Goal: Task Accomplishment & Management: Use online tool/utility

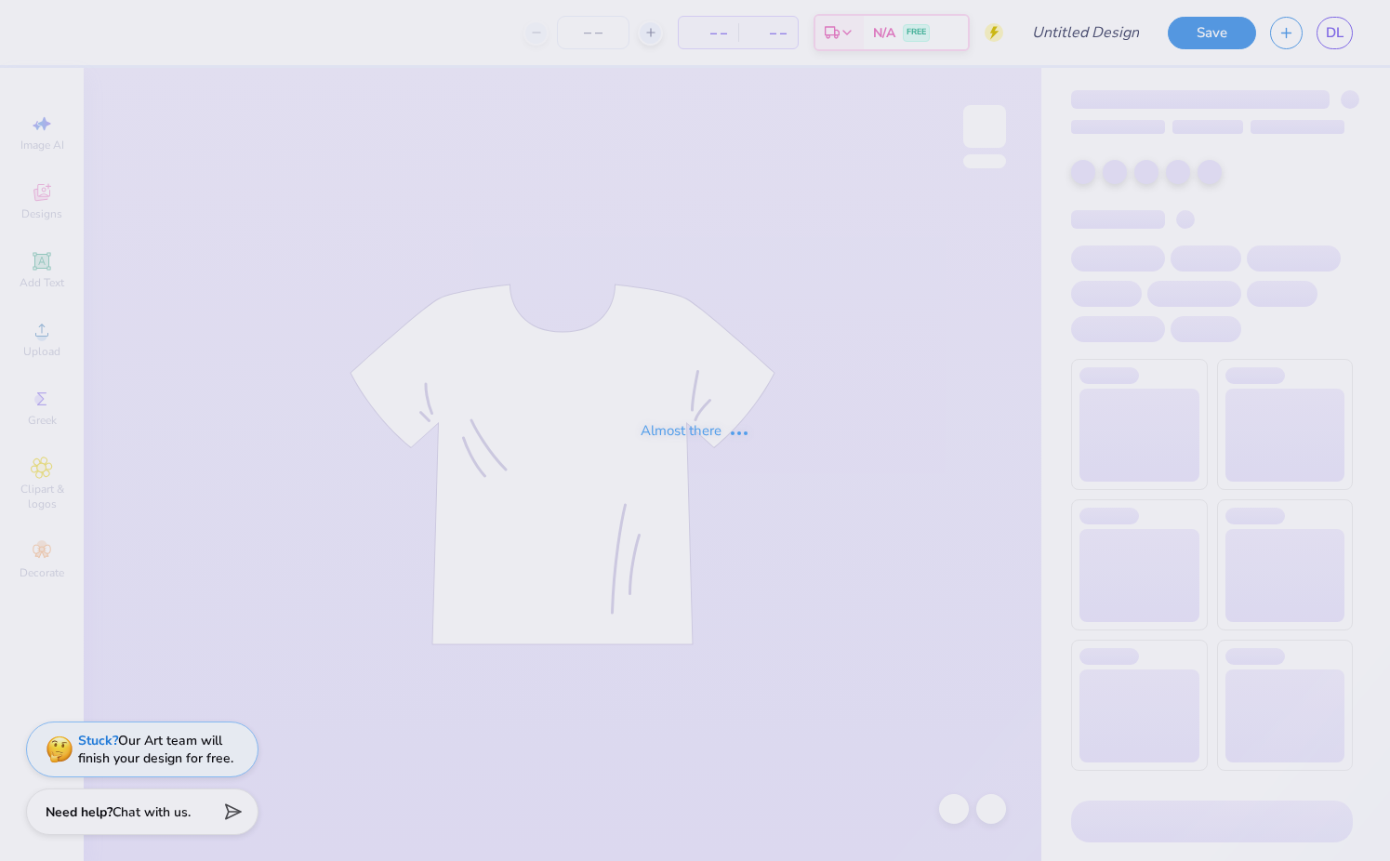
type input "DV Love Shirts & Hoodies"
type input "31"
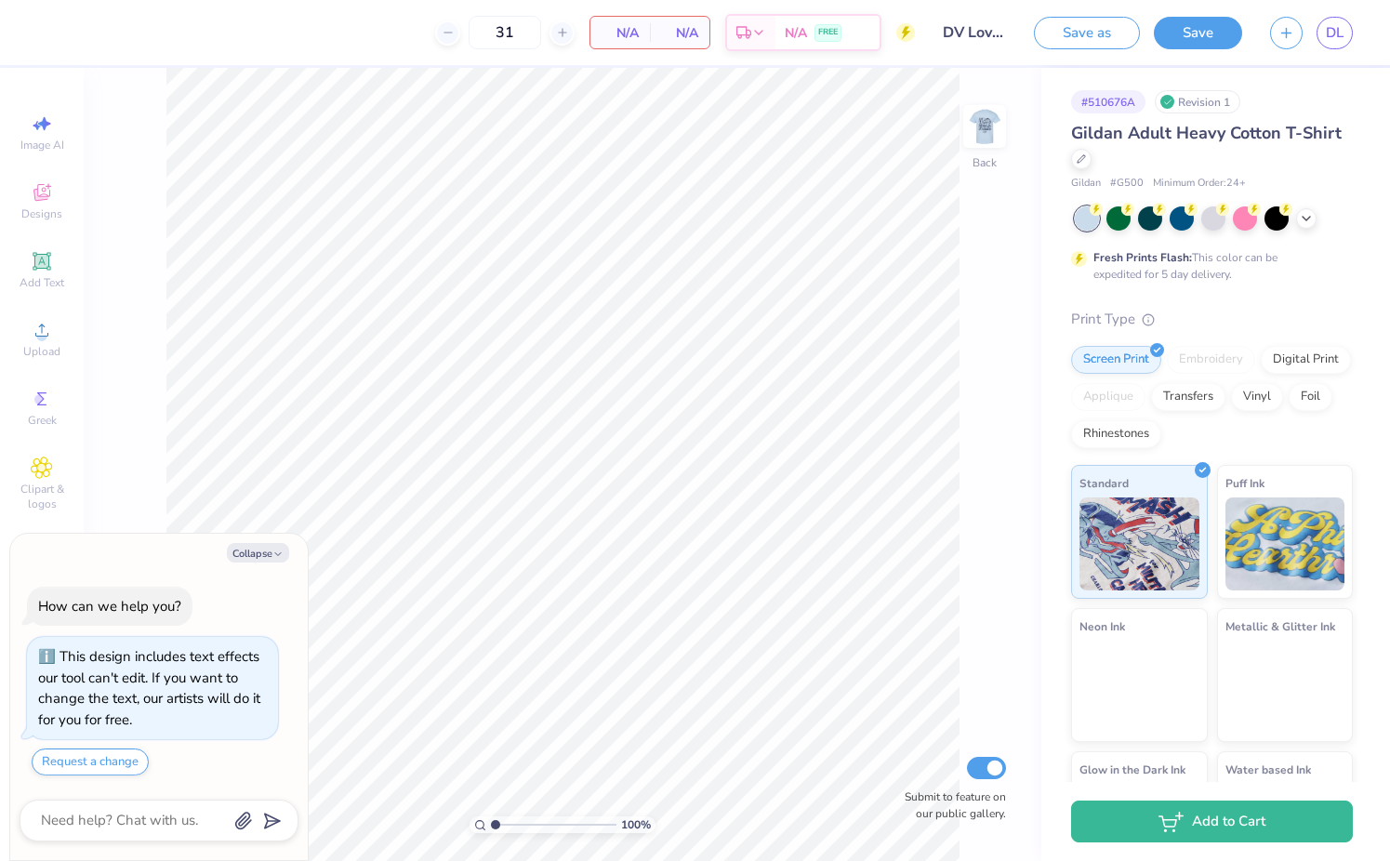
type textarea "x"
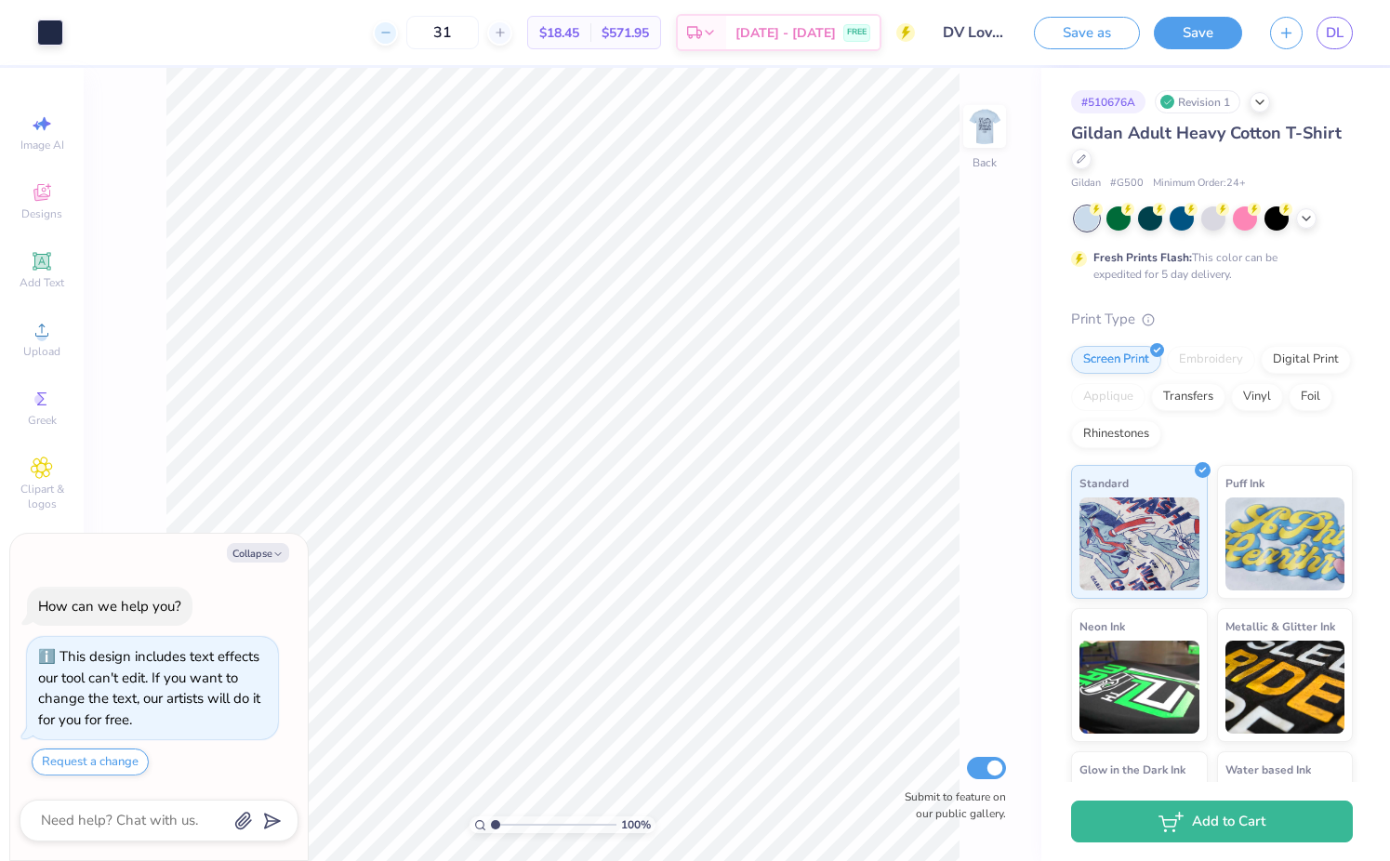
click at [398, 42] on div at bounding box center [385, 32] width 25 height 25
type input "30"
click at [1003, 99] on div "100 % Back Submit to feature on our public gallery." at bounding box center [562, 464] width 957 height 793
click at [998, 118] on img at bounding box center [984, 126] width 74 height 74
click at [986, 125] on img at bounding box center [984, 126] width 74 height 74
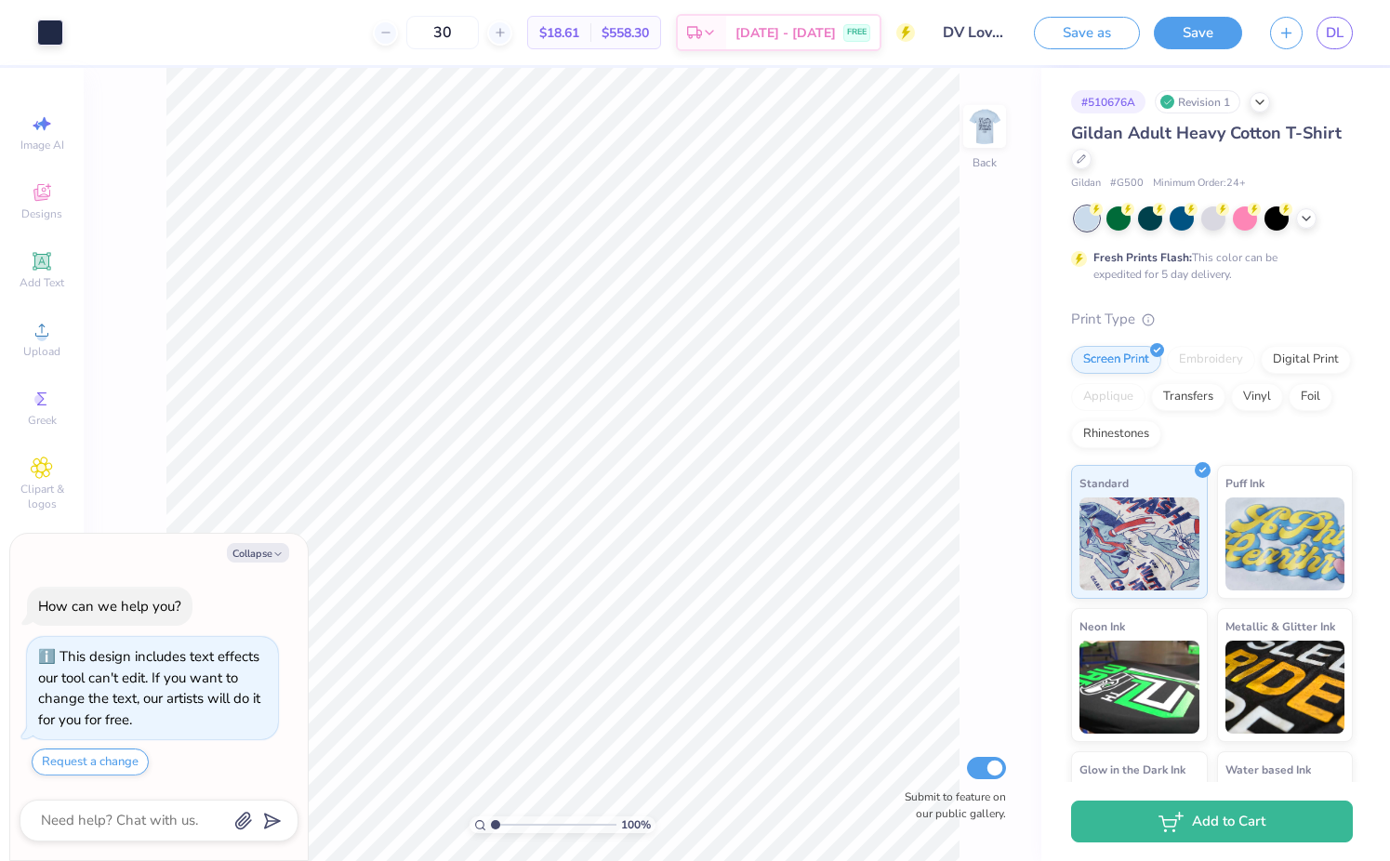
click at [986, 125] on img at bounding box center [984, 126] width 37 height 37
click at [1312, 215] on icon at bounding box center [1306, 216] width 15 height 15
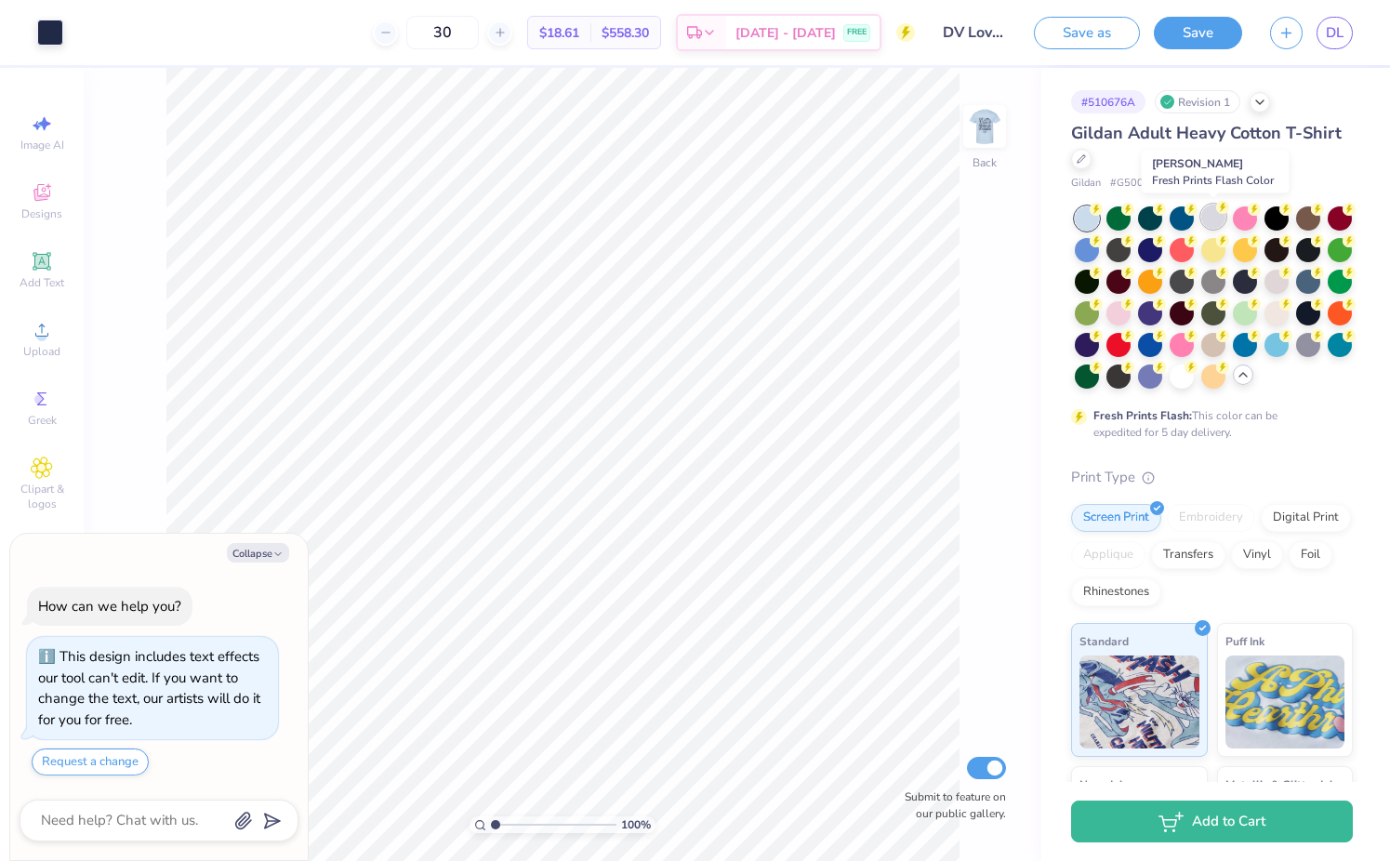
click at [1206, 217] on div at bounding box center [1213, 216] width 24 height 24
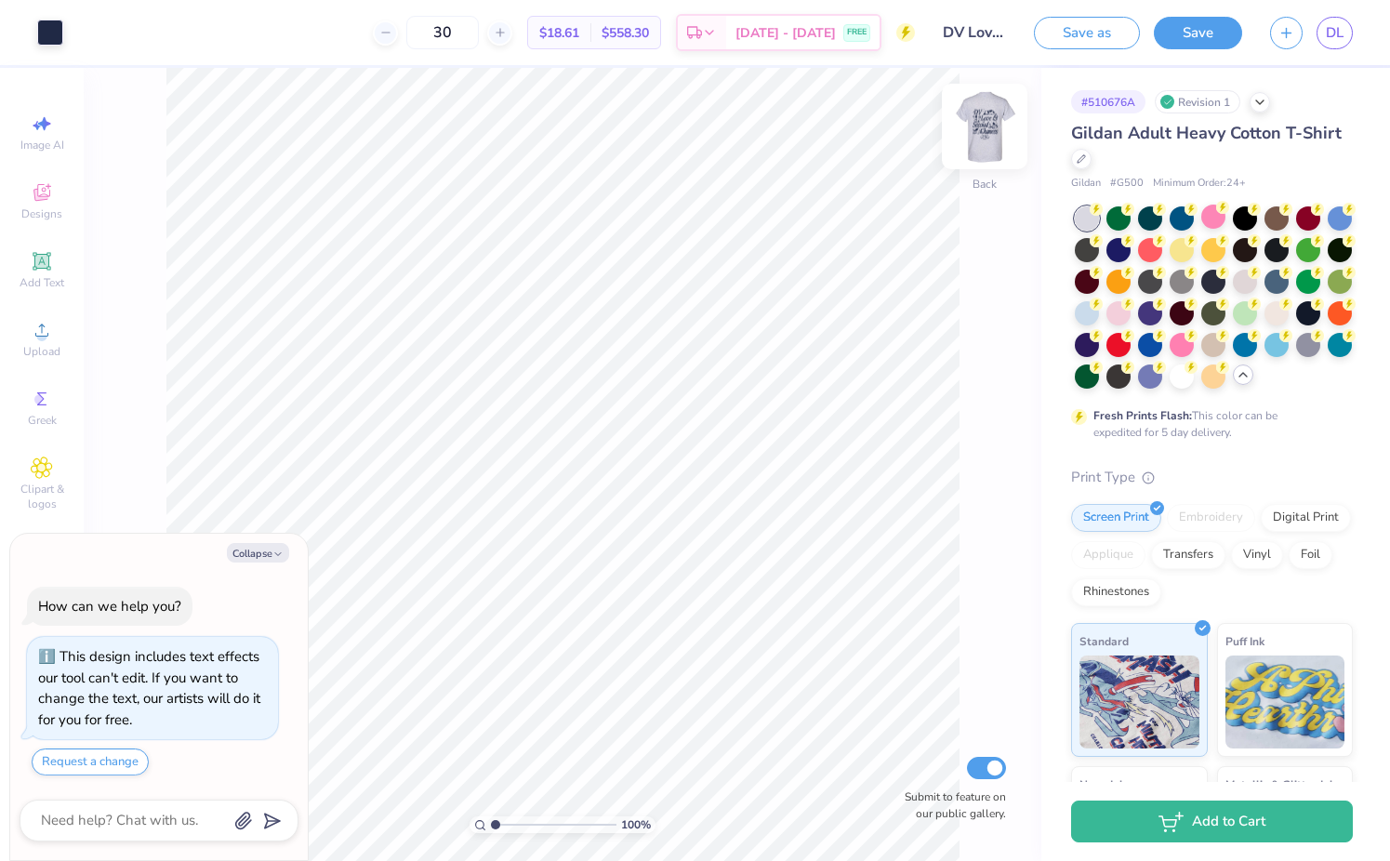
click at [990, 134] on img at bounding box center [984, 126] width 74 height 74
click at [1101, 37] on button "Save as" at bounding box center [1087, 30] width 106 height 33
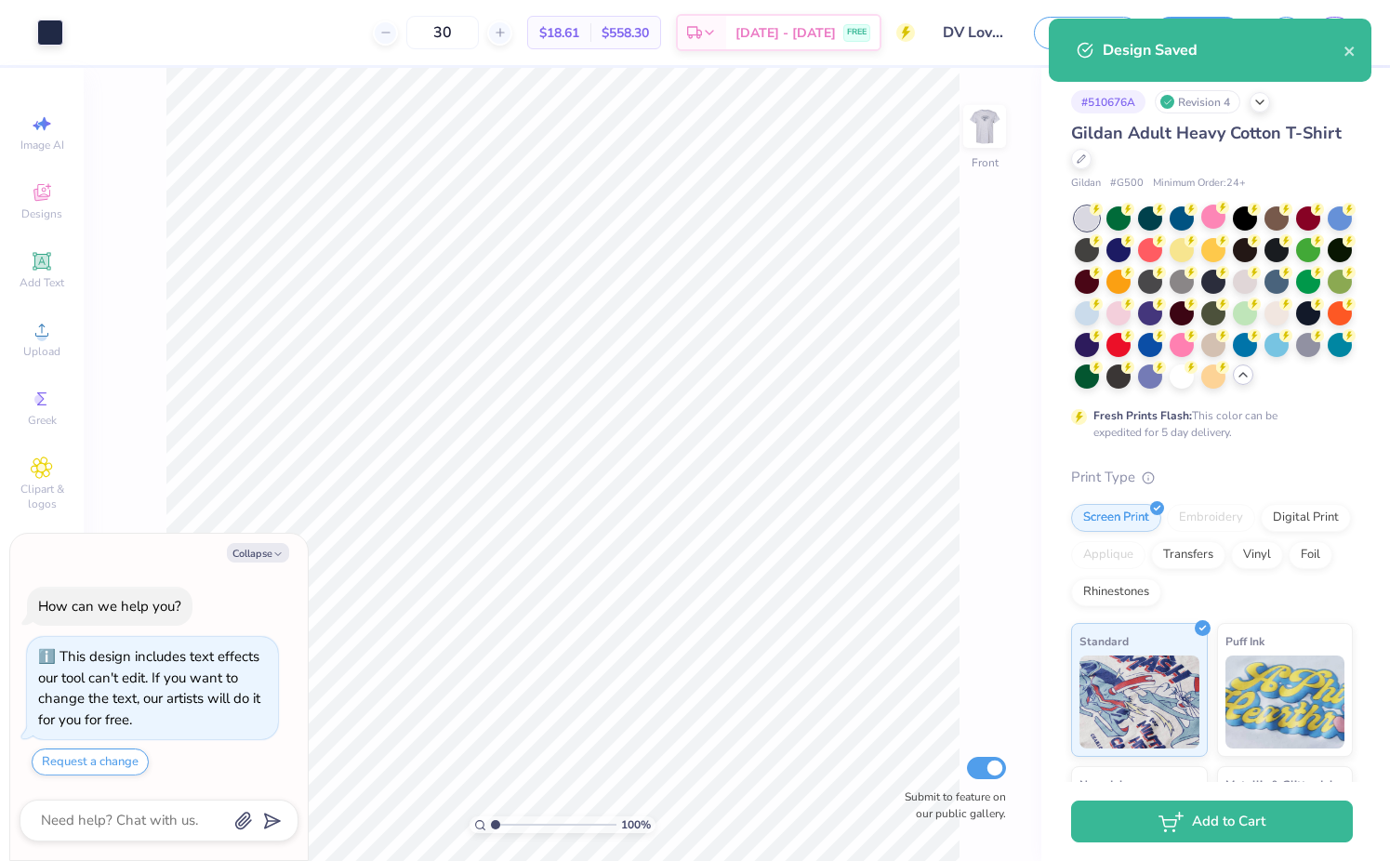
click at [1341, 46] on div "Design Saved" at bounding box center [1222, 50] width 241 height 22
click at [1344, 50] on icon "close" at bounding box center [1349, 51] width 13 height 15
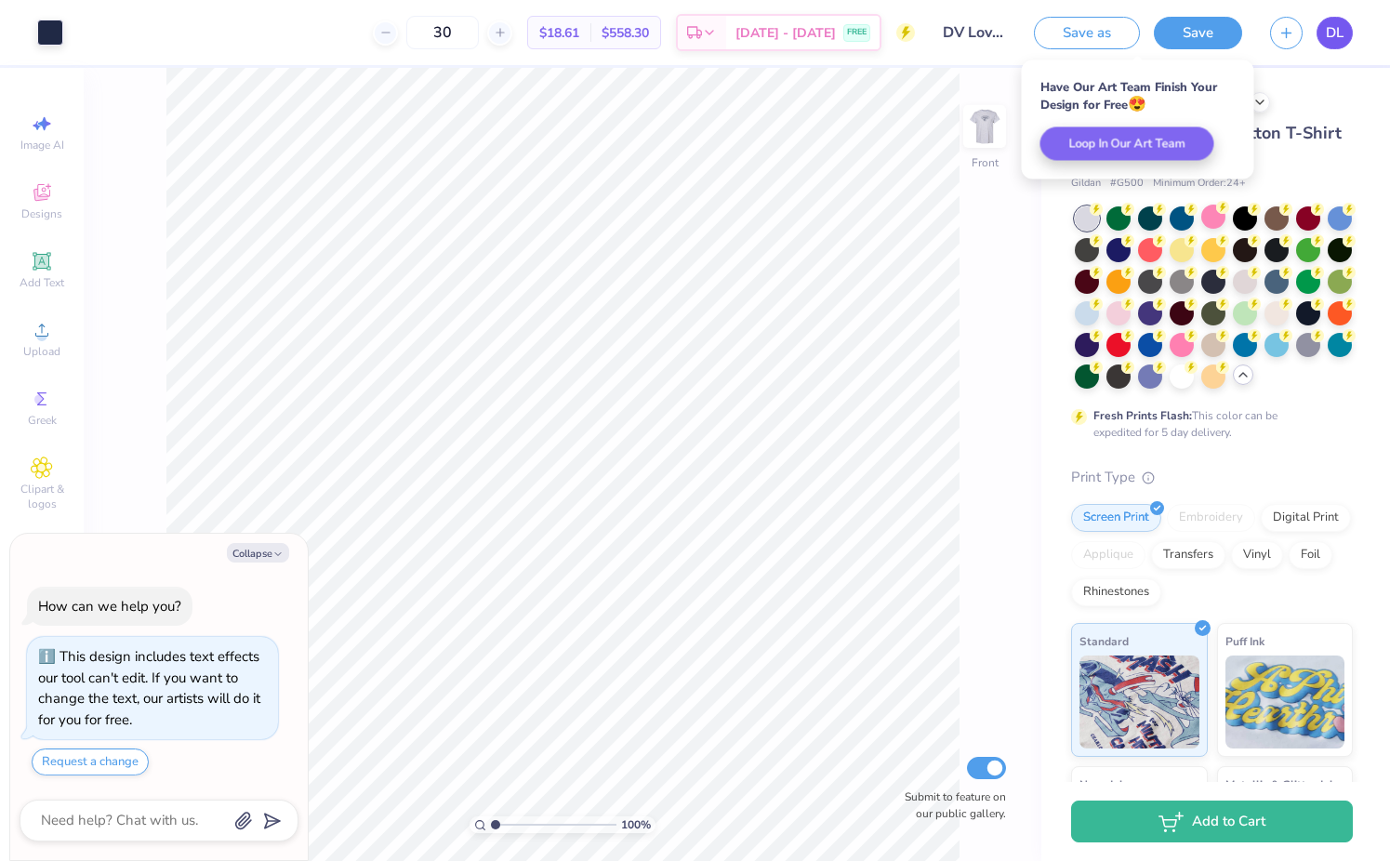
click at [1328, 28] on span "DL" at bounding box center [1334, 32] width 18 height 21
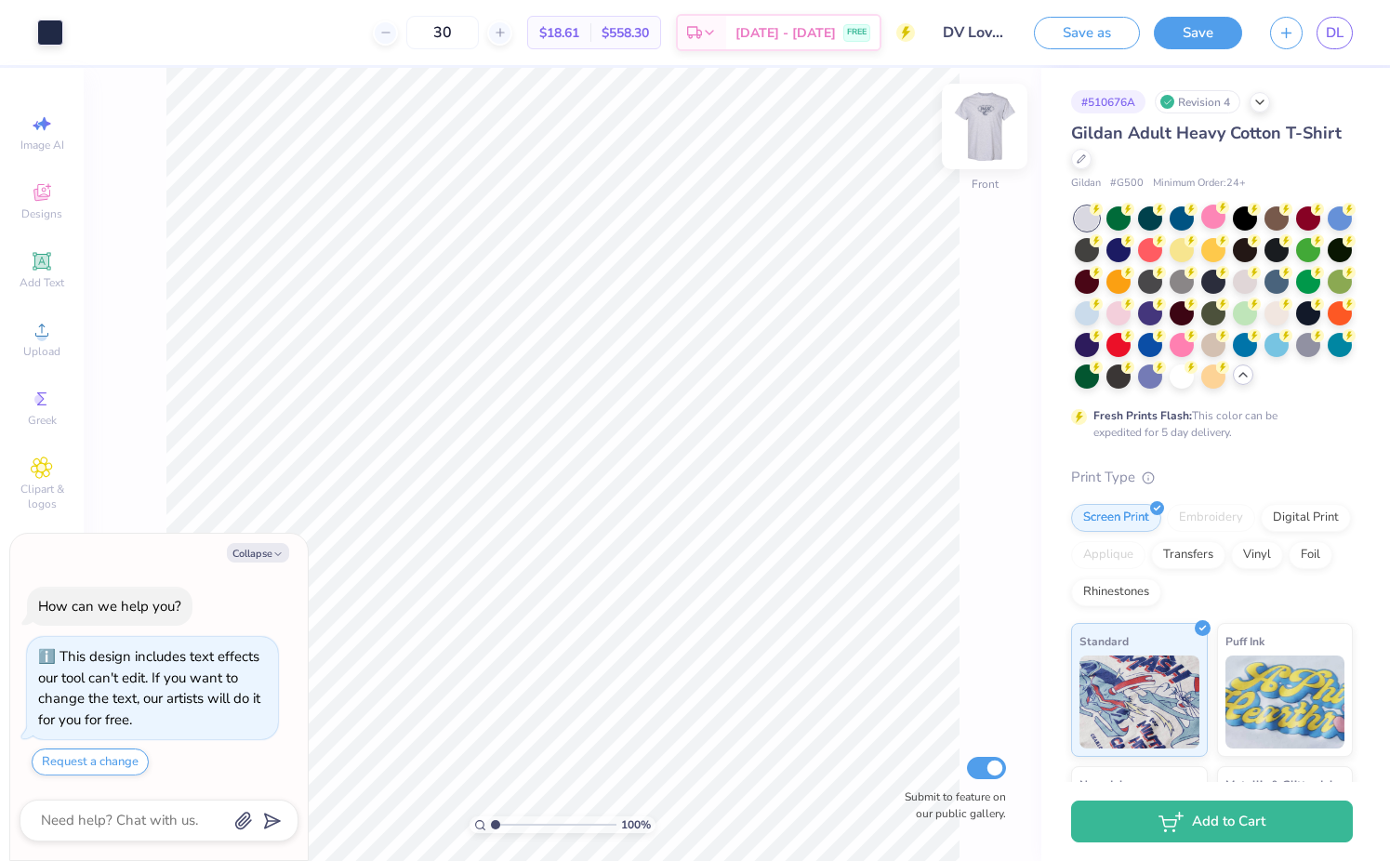
click at [969, 112] on img at bounding box center [984, 126] width 74 height 74
click at [969, 112] on img at bounding box center [984, 126] width 37 height 37
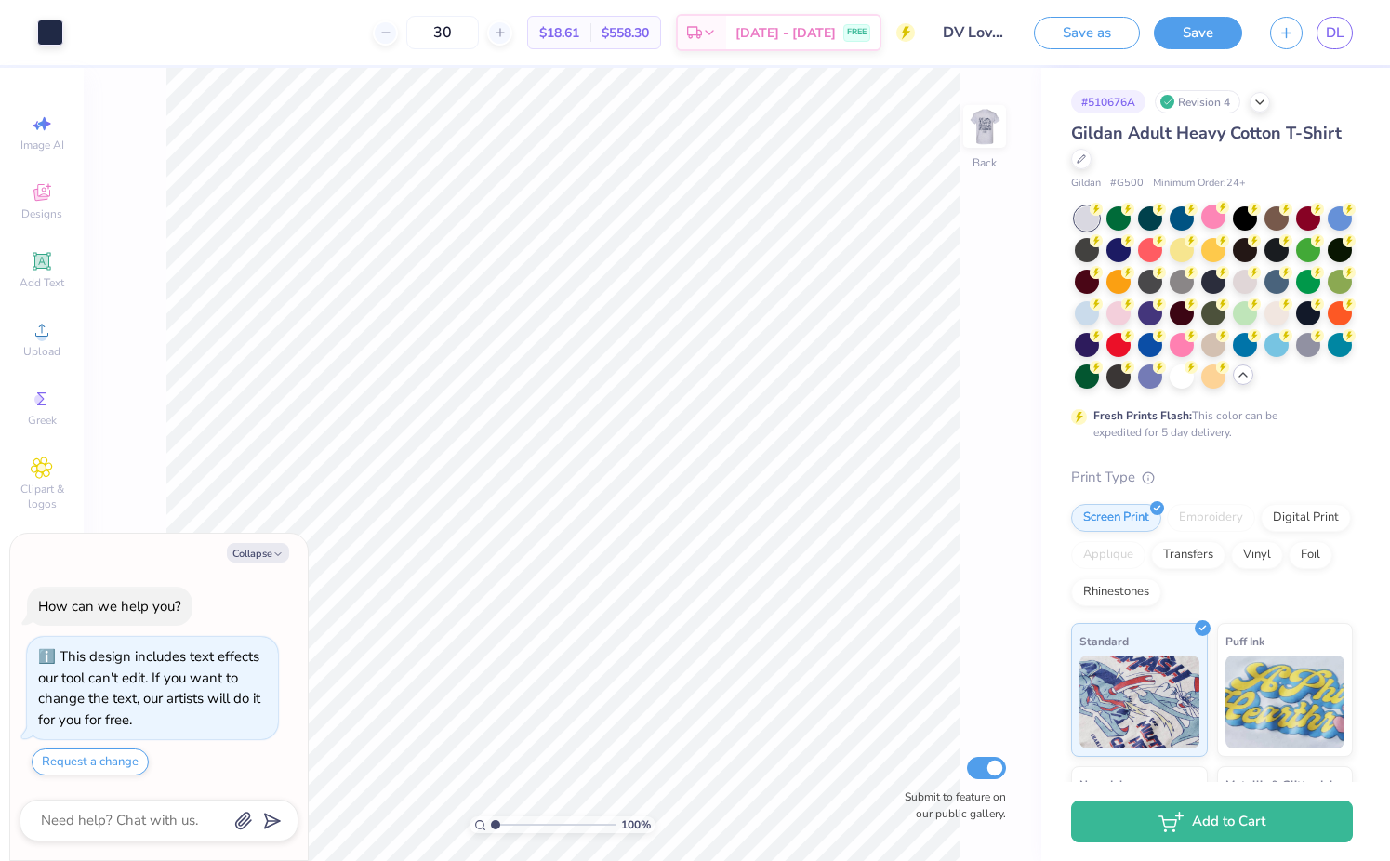
type textarea "x"
